Goal: Task Accomplishment & Management: Complete application form

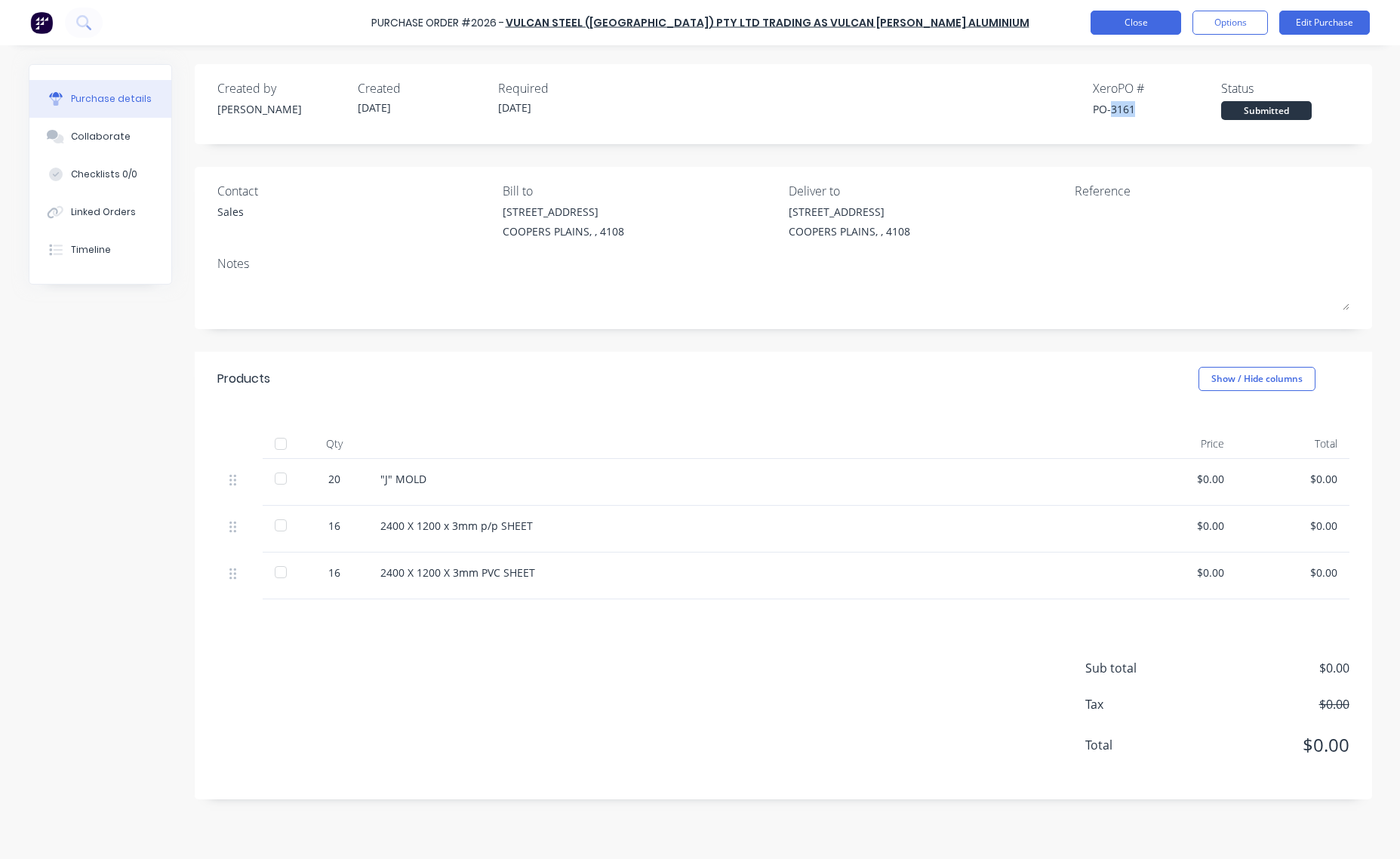
click at [1129, 28] on button "Close" at bounding box center [1136, 23] width 91 height 24
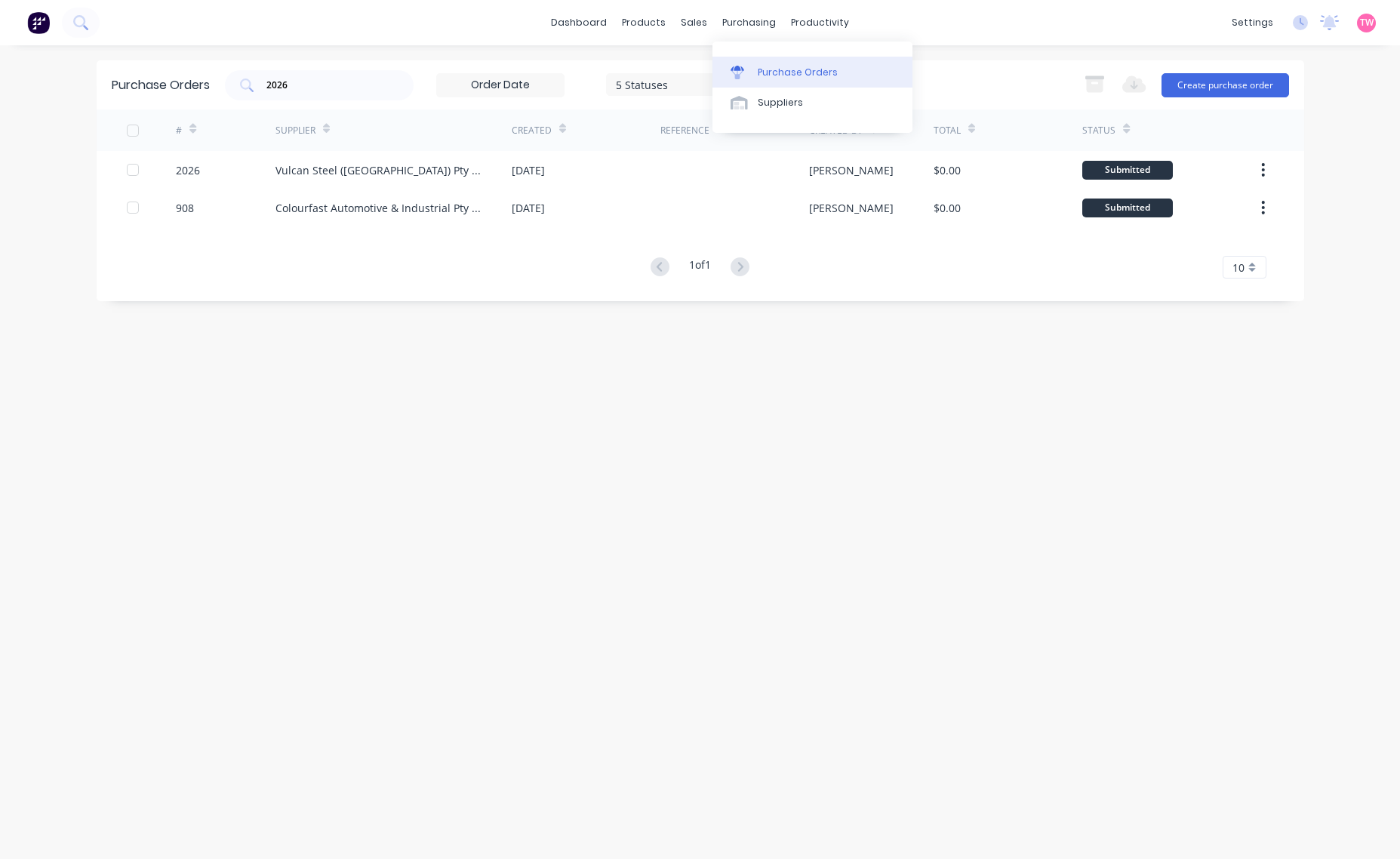
click at [770, 84] on link "Purchase Orders" at bounding box center [813, 71] width 200 height 31
click at [1227, 87] on button "Create purchase order" at bounding box center [1225, 85] width 128 height 24
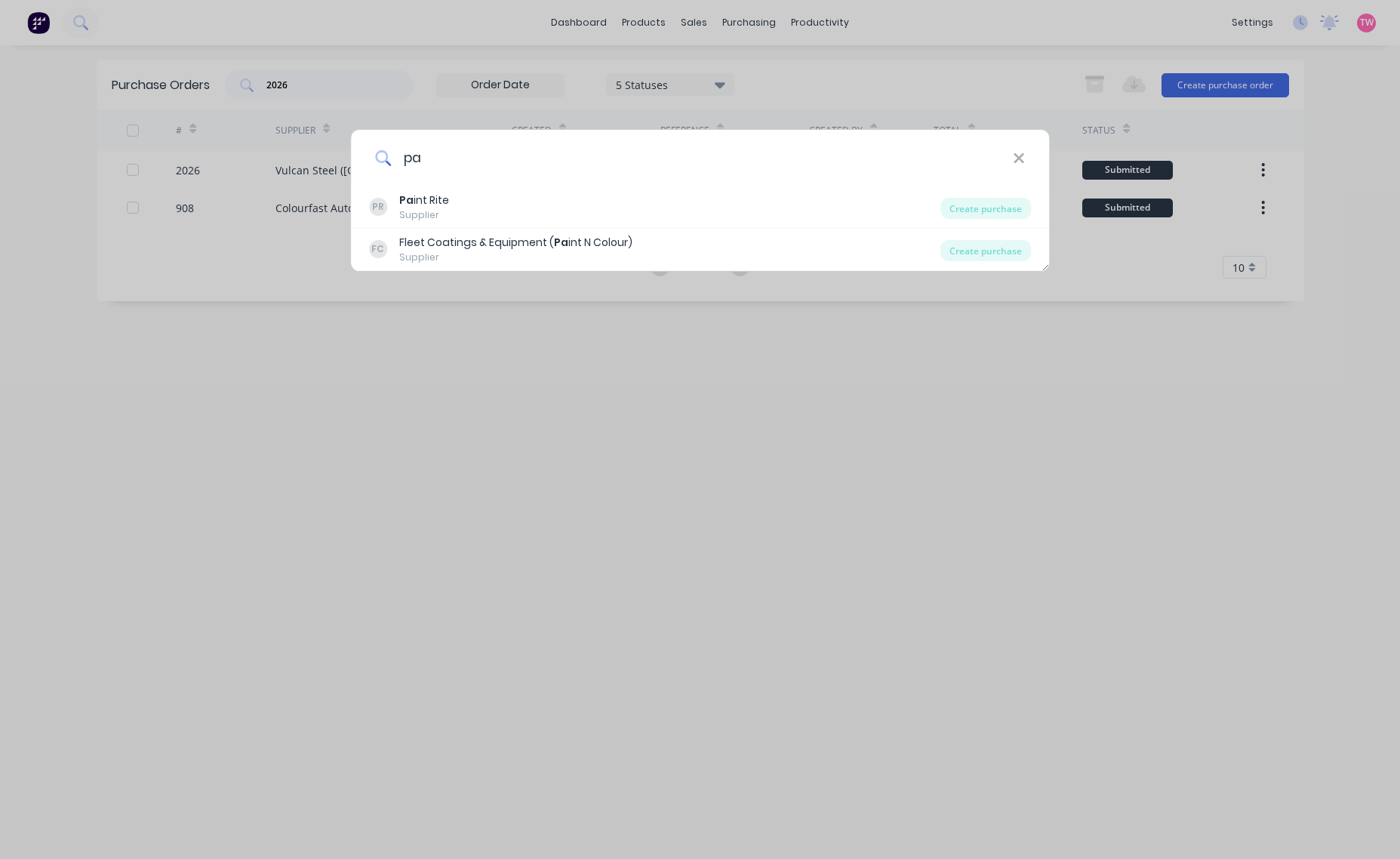
type input "p"
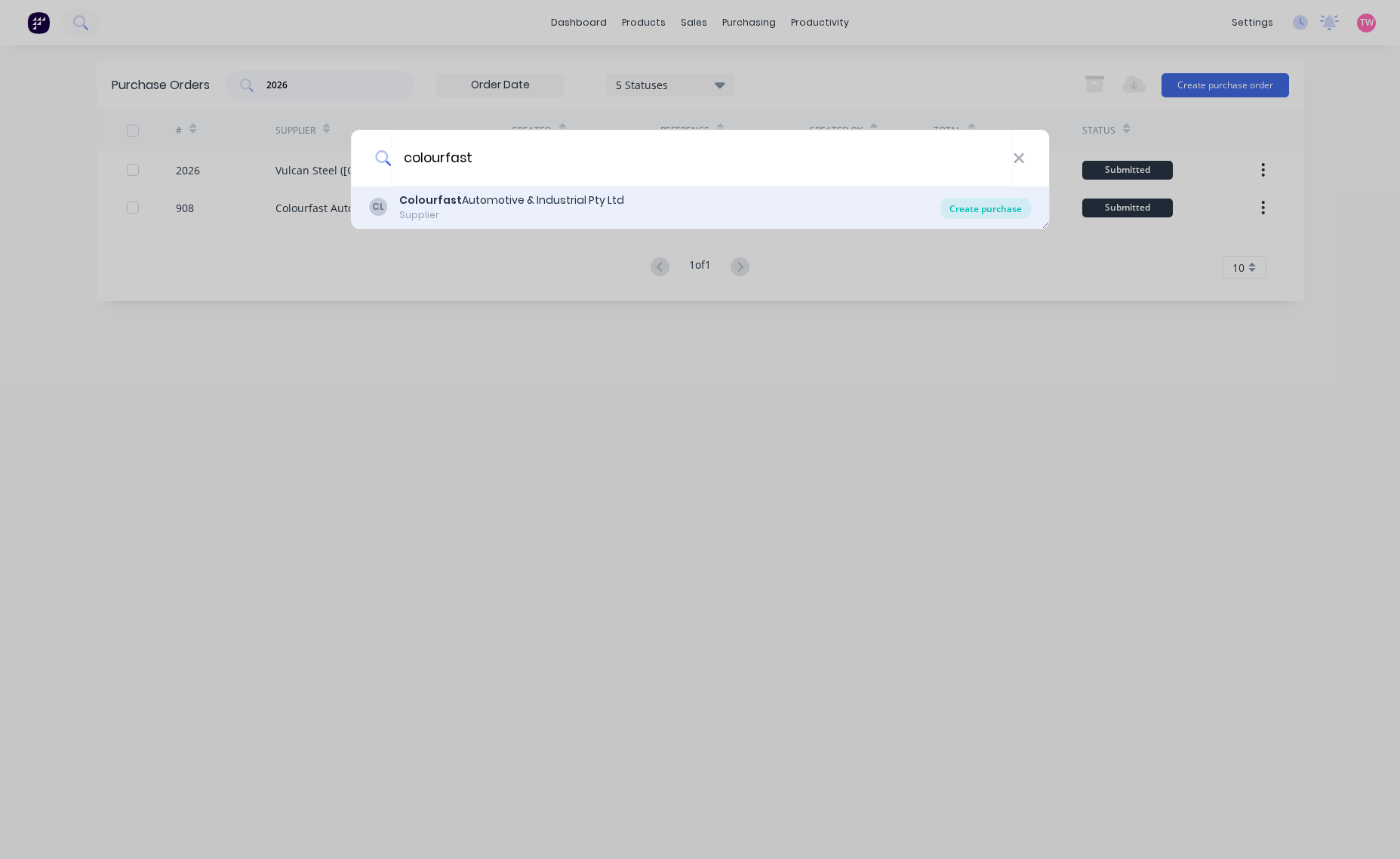
type input "colourfast"
click at [991, 215] on div "Create purchase" at bounding box center [986, 208] width 91 height 21
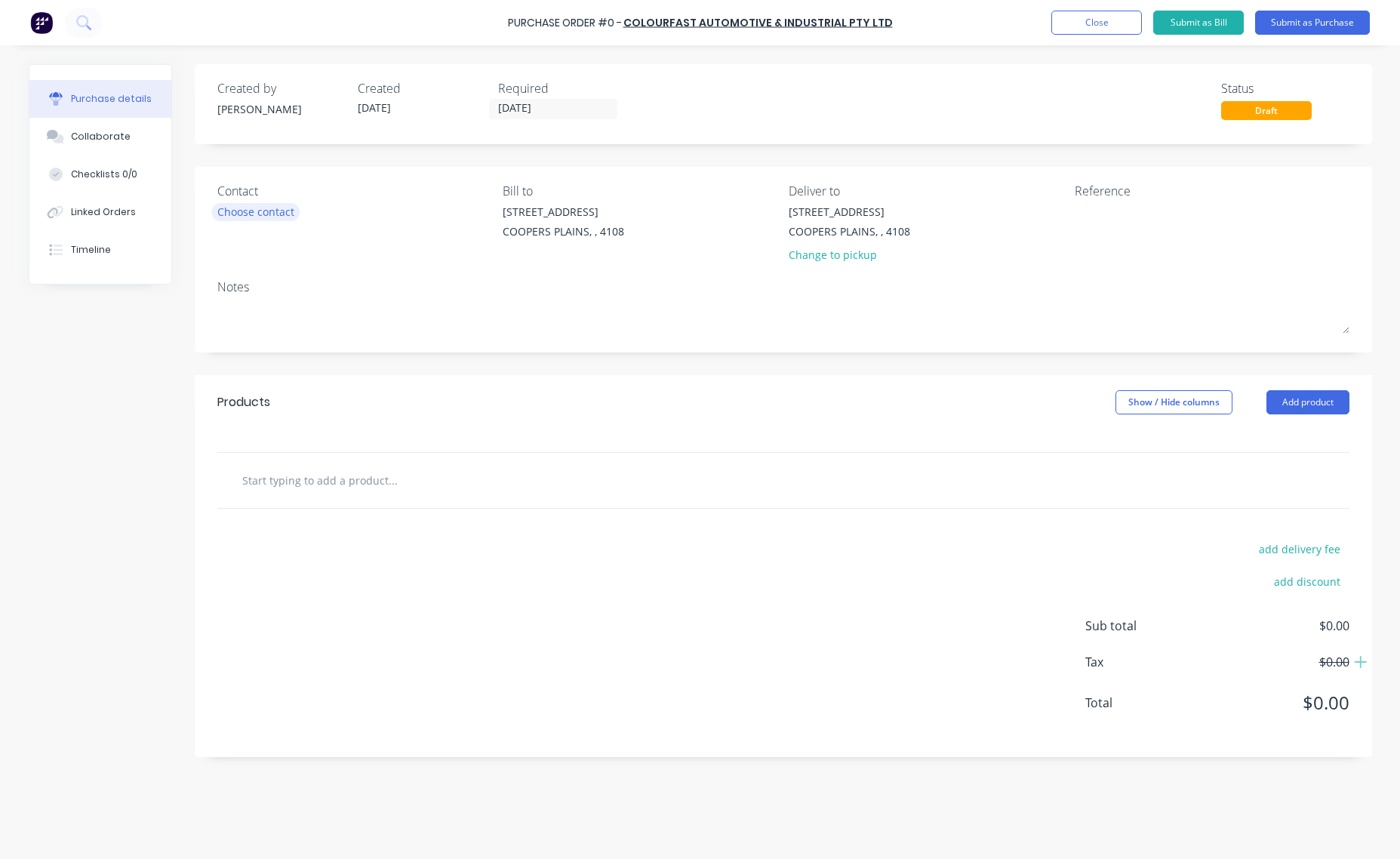
click at [250, 207] on div "Choose contact" at bounding box center [256, 211] width 77 height 16
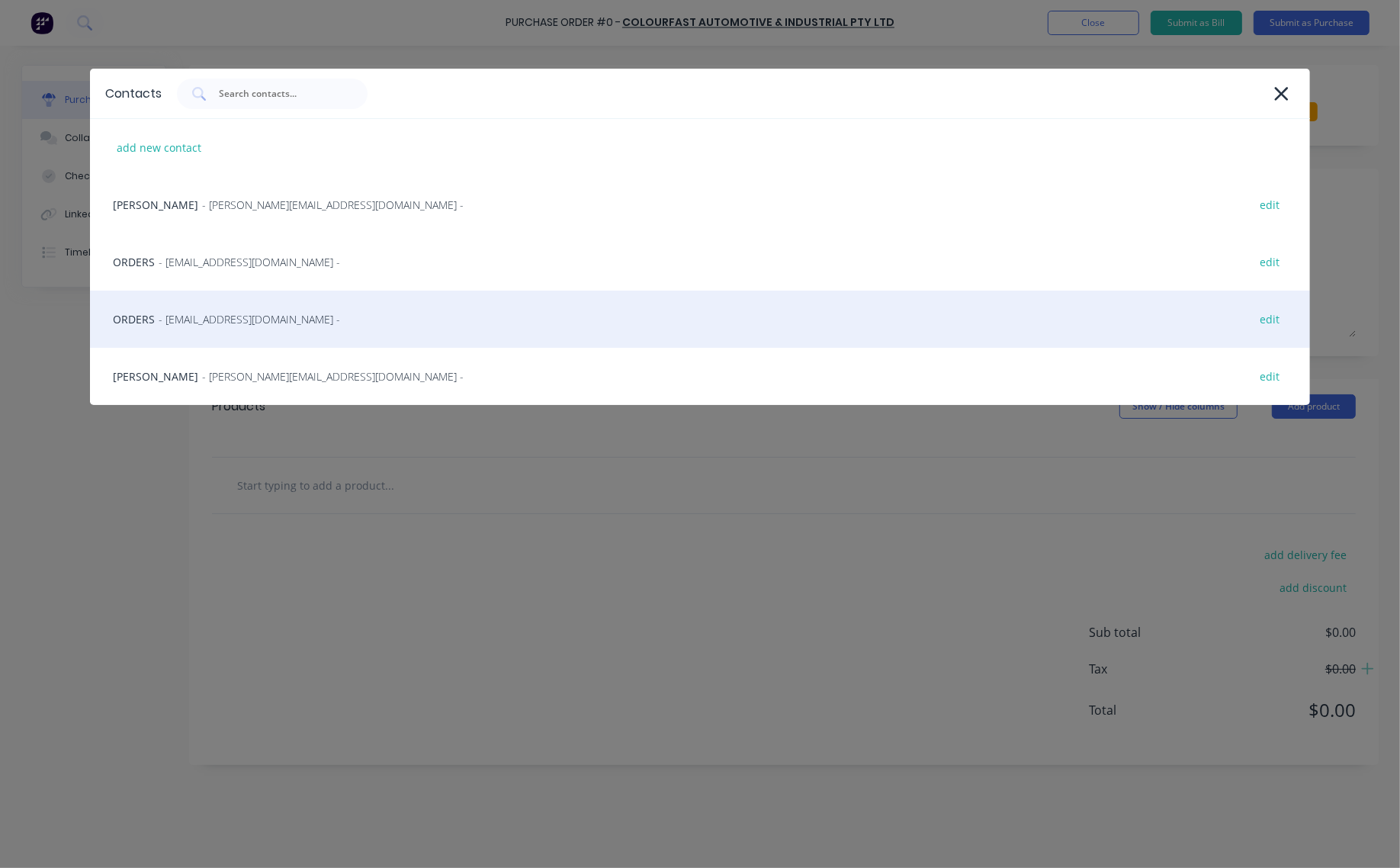
click at [206, 330] on div "ORDERS - [EMAIL_ADDRESS][DOMAIN_NAME] - edit" at bounding box center [700, 319] width 1220 height 57
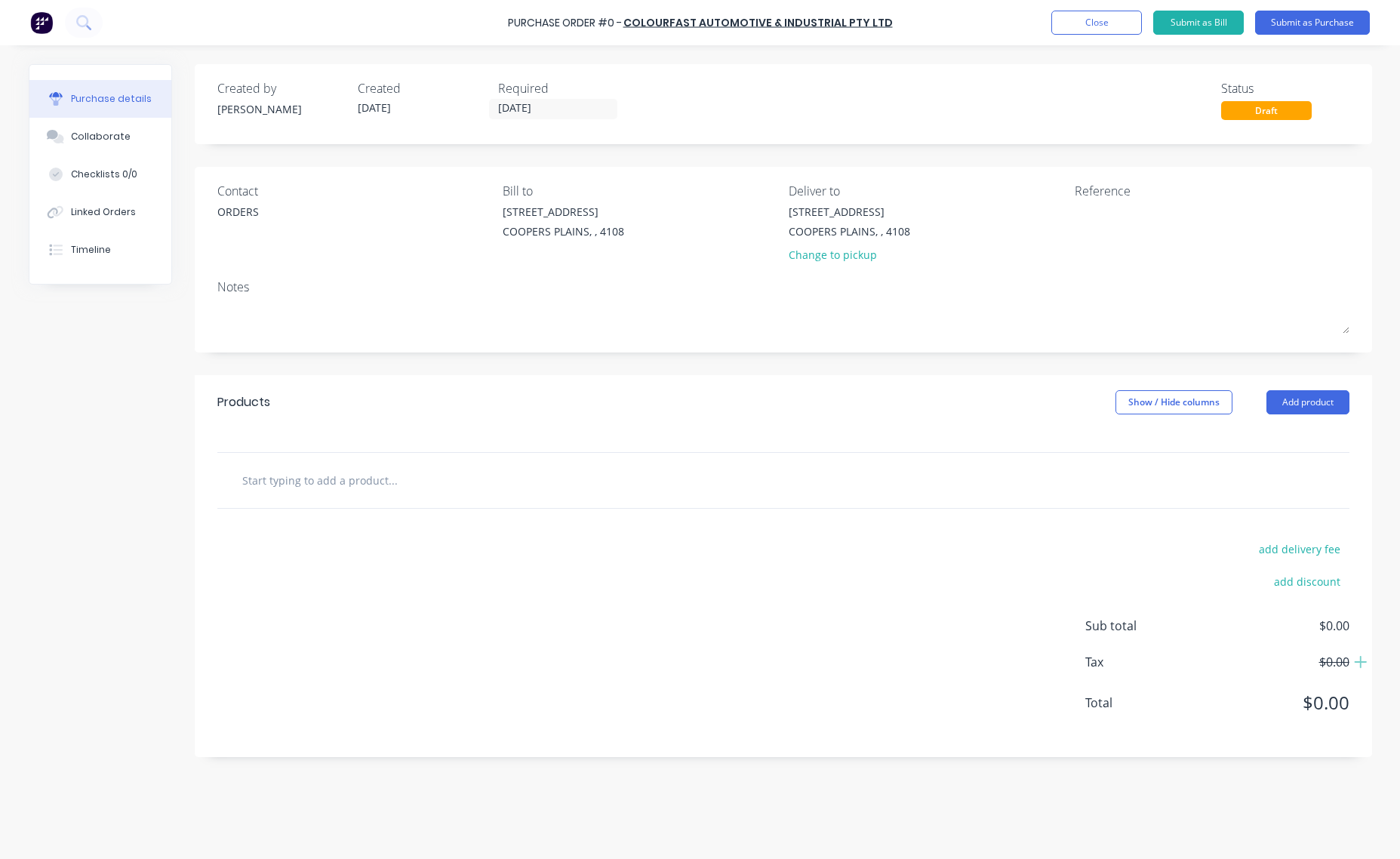
click at [427, 487] on input "text" at bounding box center [393, 480] width 302 height 31
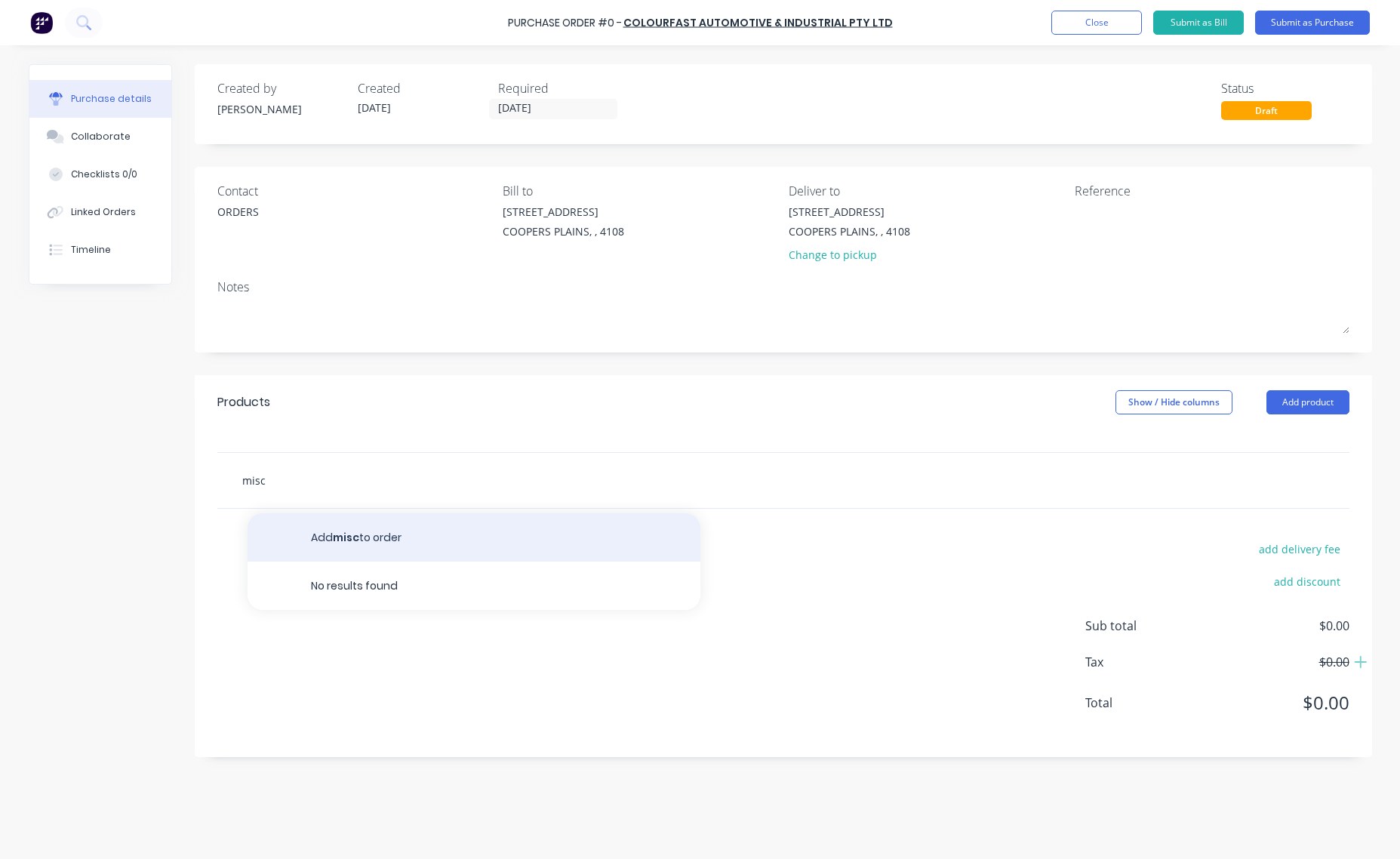
type input "misc"
click at [402, 523] on button "Add misc to order" at bounding box center [473, 537] width 453 height 49
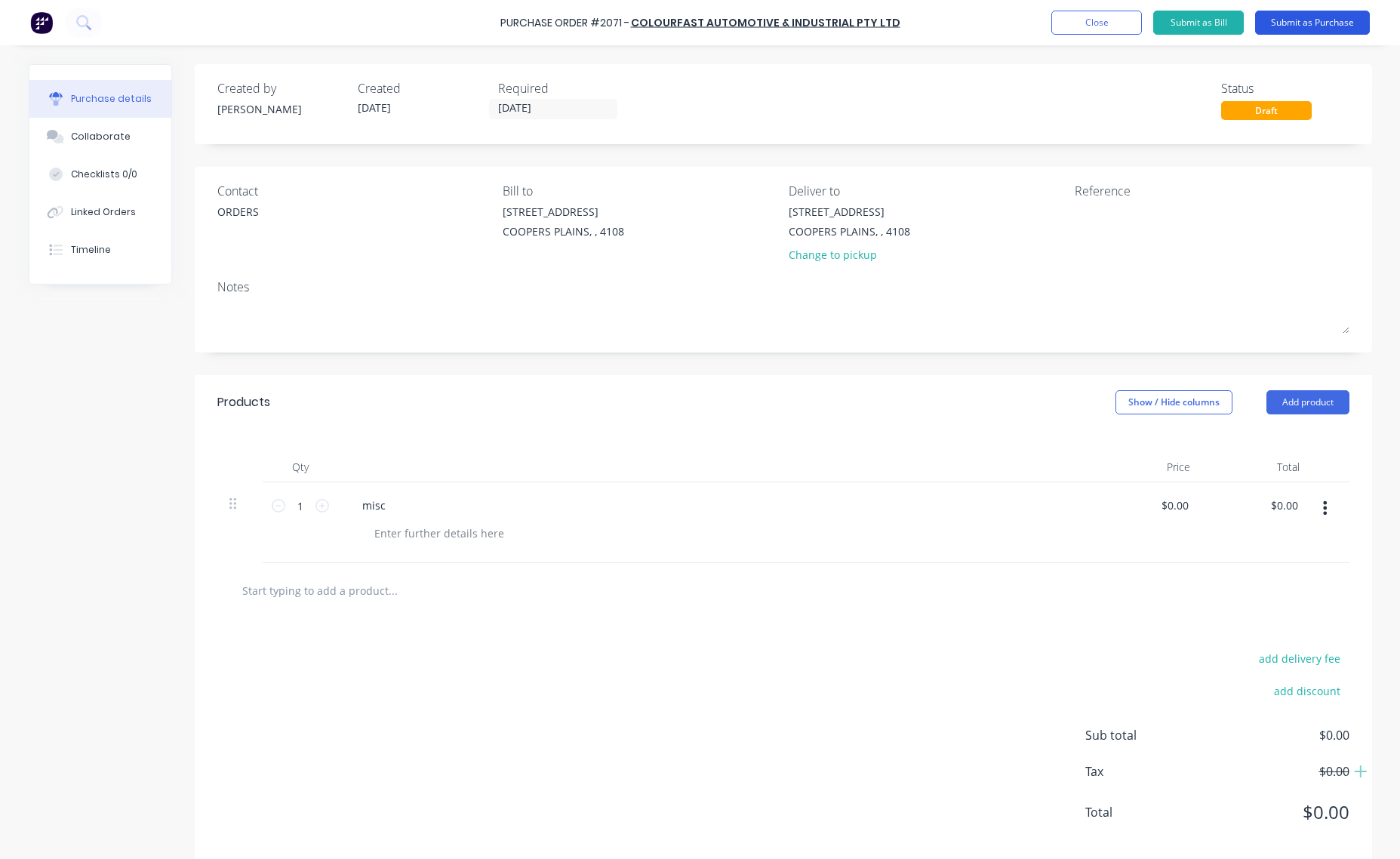
click at [1304, 24] on button "Submit as Purchase" at bounding box center [1312, 23] width 115 height 24
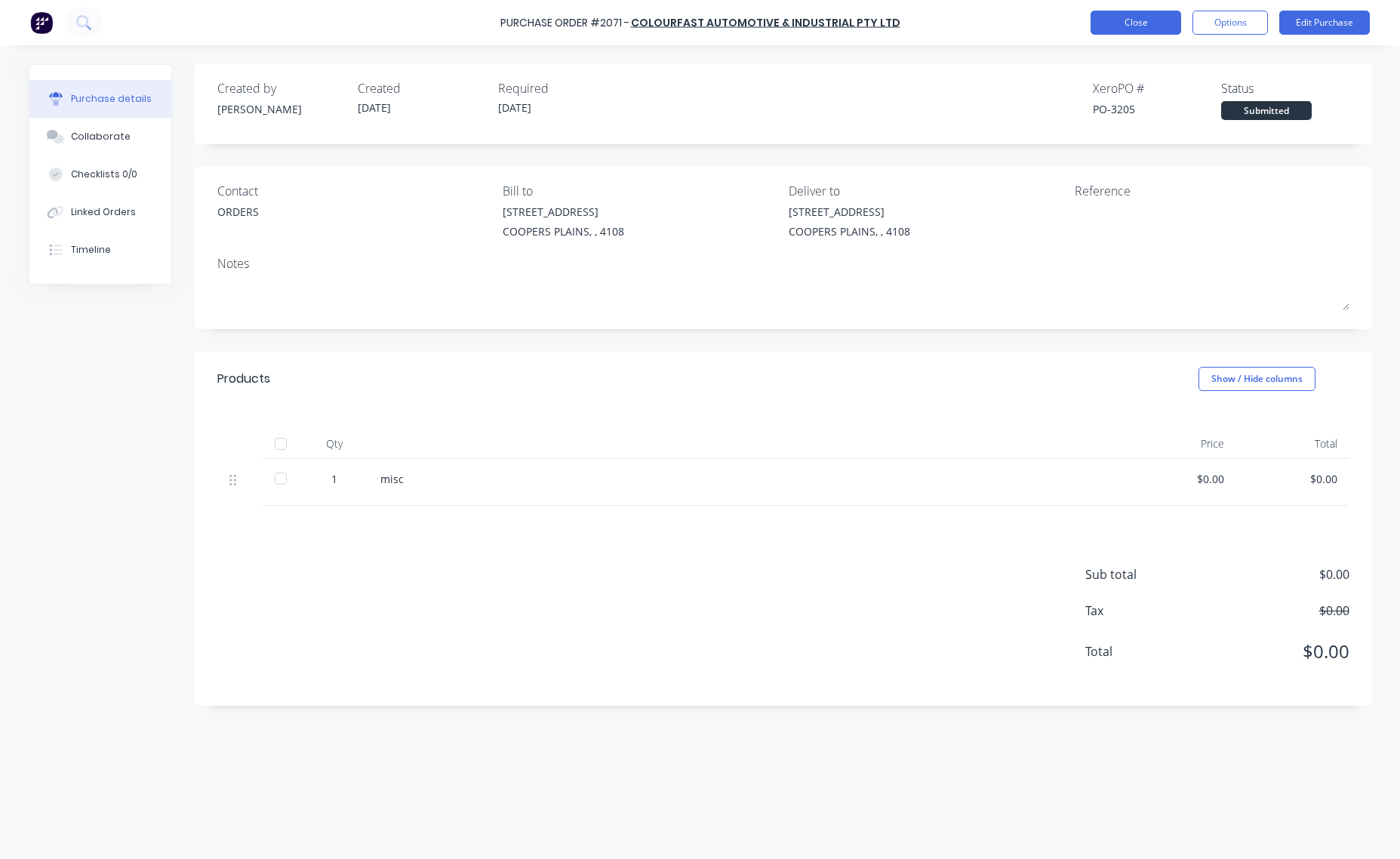
click at [1135, 23] on button "Close" at bounding box center [1136, 23] width 91 height 24
